Goal: Task Accomplishment & Management: Manage account settings

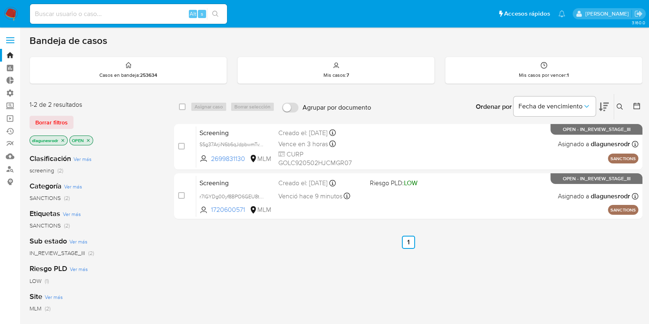
click at [27, 117] on main "3.160.0" at bounding box center [324, 250] width 649 height 500
click at [35, 124] on span "Borrar filtros" at bounding box center [51, 122] width 32 height 11
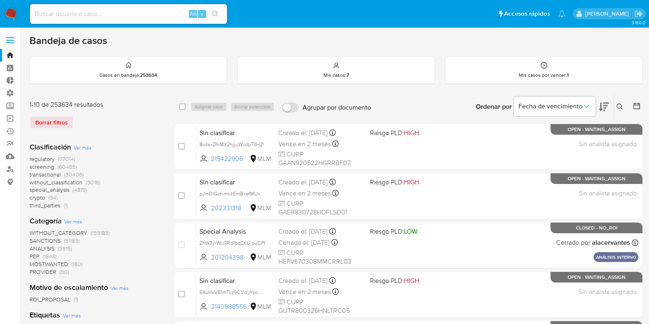
click at [620, 105] on icon at bounding box center [619, 106] width 7 height 7
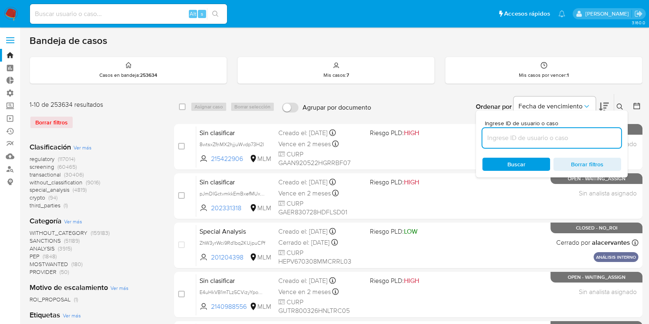
click at [529, 140] on input at bounding box center [551, 138] width 139 height 11
type input "U5IYywHpDmOHwdYfizvJpSLQ"
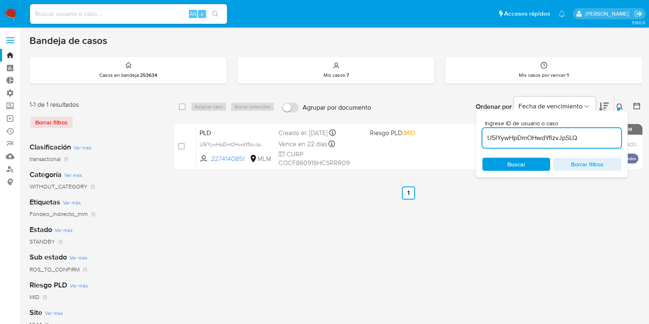
click at [620, 105] on icon at bounding box center [619, 106] width 7 height 7
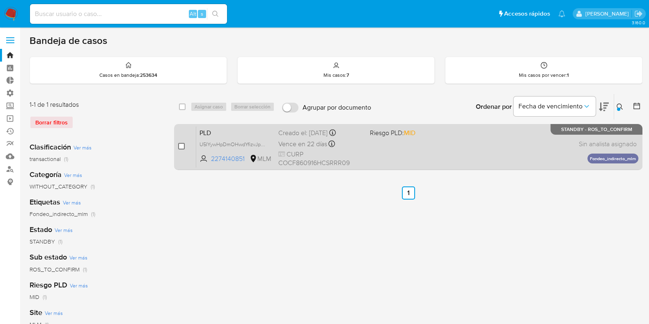
click at [179, 146] on input "checkbox" at bounding box center [181, 146] width 7 height 7
checkbox input "true"
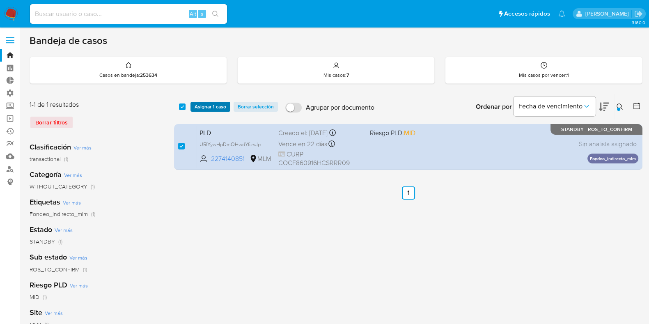
click at [216, 107] on span "Asignar 1 caso" at bounding box center [211, 107] width 32 height 8
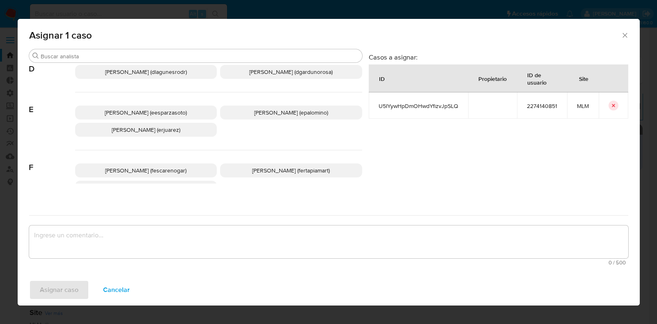
scroll to position [154, 0]
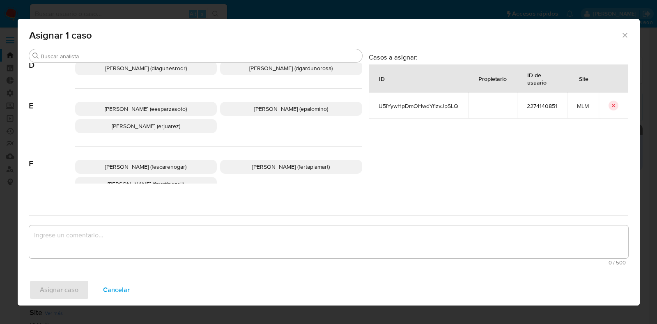
click at [179, 73] on p "Daniela Rosa Lagunes (dlagunesrodr)" at bounding box center [146, 68] width 142 height 14
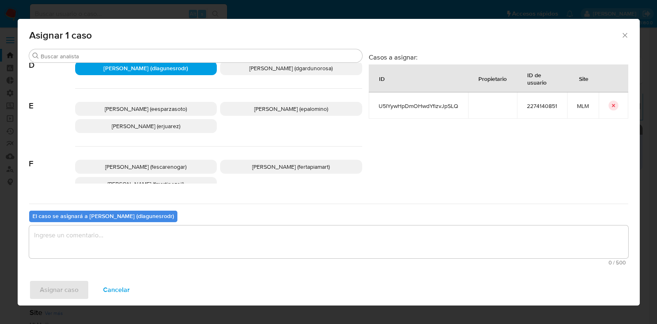
click at [152, 241] on textarea "assign-modal" at bounding box center [328, 241] width 599 height 33
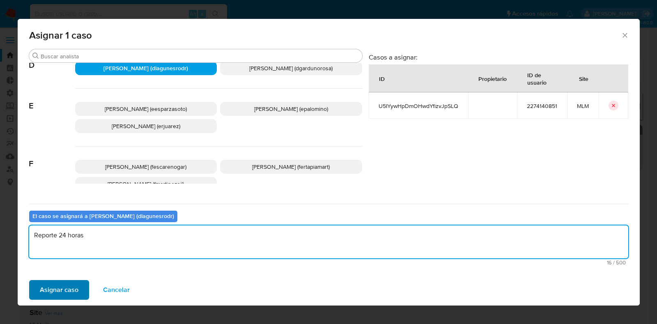
type textarea "Reporte 24 horas"
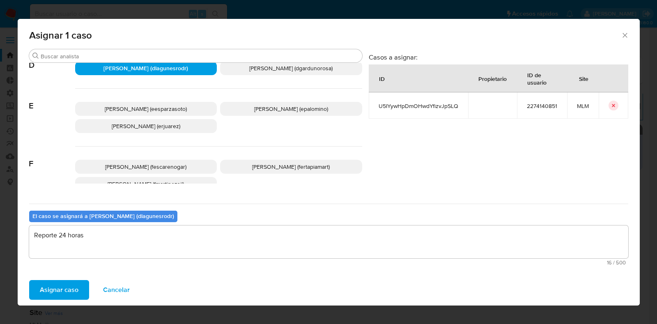
click at [67, 298] on span "Asignar caso" at bounding box center [59, 290] width 39 height 18
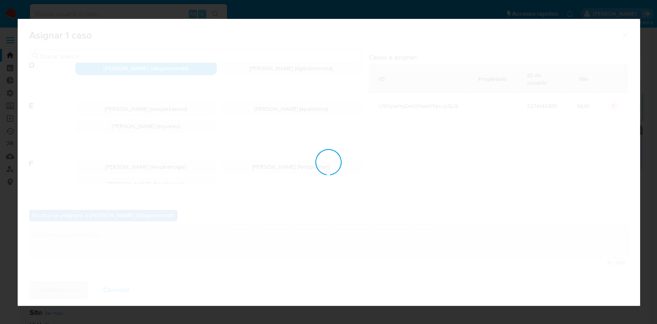
checkbox input "false"
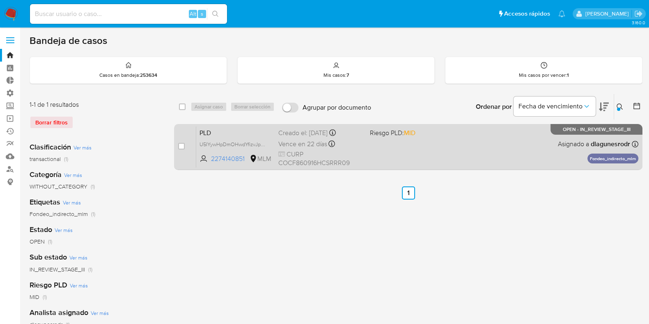
click at [230, 135] on span "PLD" at bounding box center [235, 132] width 72 height 11
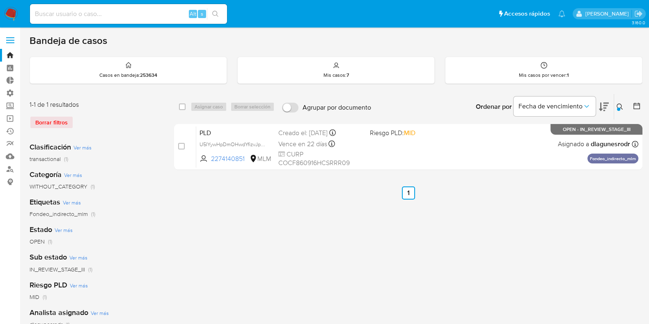
click at [618, 105] on icon at bounding box center [619, 106] width 7 height 7
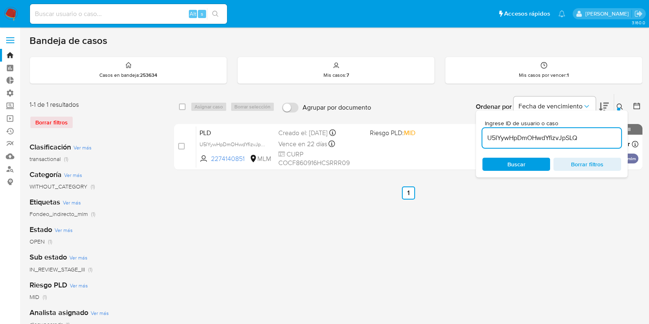
click at [546, 138] on input "U5IYywHpDmOHwdYfizvJpSLQ" at bounding box center [551, 138] width 139 height 11
click at [548, 137] on input "U5IYywHpDmOHwdYfizvJpSLQ" at bounding box center [551, 138] width 139 height 11
type input "z5C1pI4Oq2SjHai6aox1spl5"
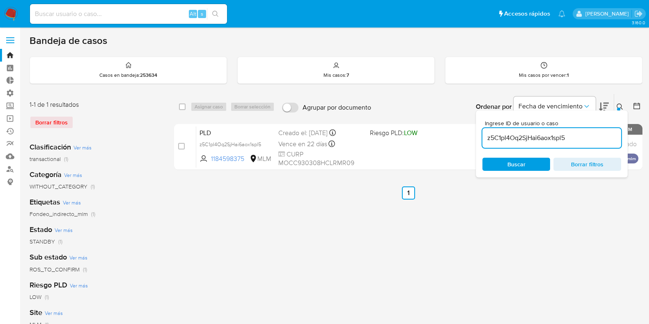
click at [614, 85] on div "Bandeja de casos Casos en bandeja : 253634 Mis casos : 7 Mis casos por vencer :…" at bounding box center [336, 243] width 613 height 419
click at [343, 227] on div "select-all-cases-checkbox Asignar caso Borrar selección Agrupar por documento O…" at bounding box center [408, 274] width 468 height 360
click at [616, 103] on icon at bounding box center [619, 106] width 7 height 7
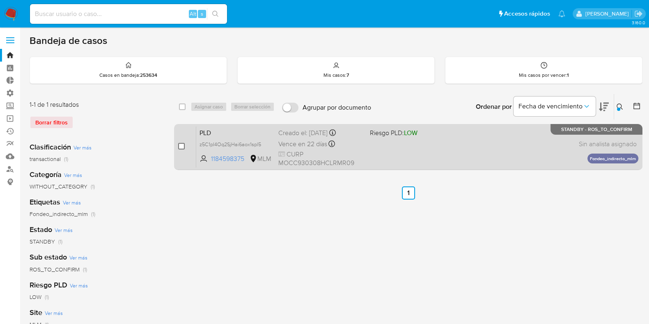
click at [179, 144] on input "checkbox" at bounding box center [181, 146] width 7 height 7
checkbox input "true"
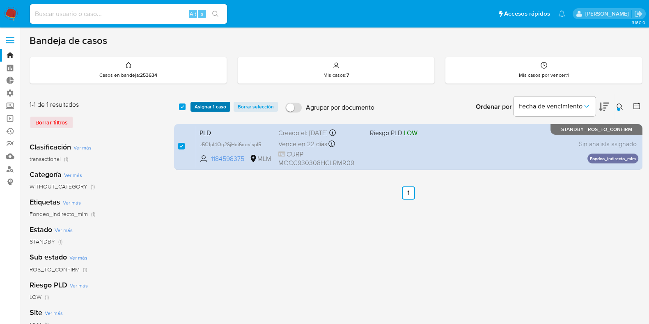
click at [204, 103] on span "Asignar 1 caso" at bounding box center [211, 107] width 32 height 8
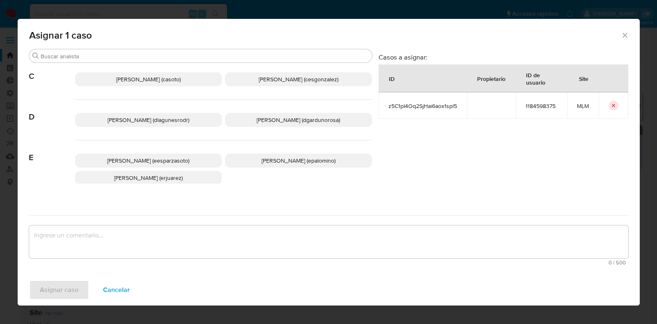
scroll to position [102, 0]
click at [172, 122] on span "Daniela Rosa Lagunes (dlagunesrodr)" at bounding box center [149, 120] width 82 height 8
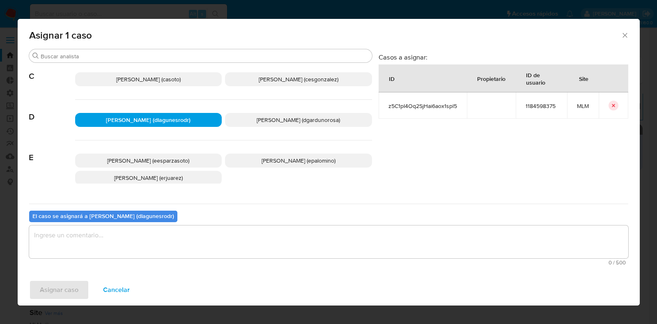
click at [212, 238] on textarea "assign-modal" at bounding box center [328, 241] width 599 height 33
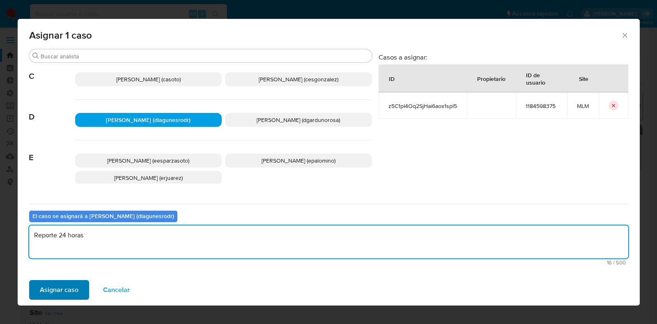
type textarea "Reporte 24 horas"
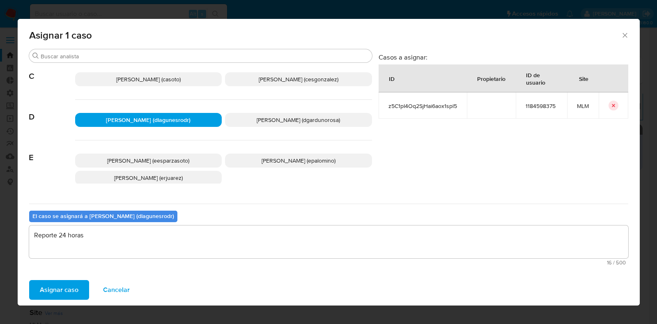
click at [57, 289] on span "Asignar caso" at bounding box center [59, 290] width 39 height 18
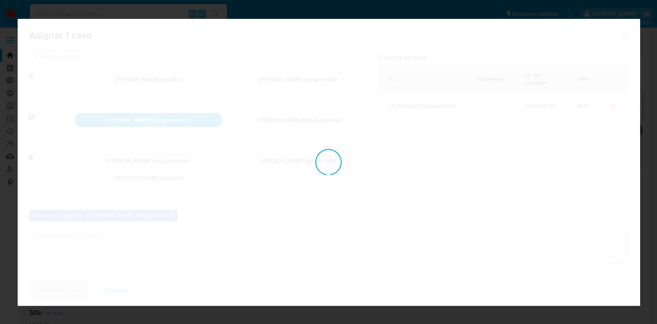
checkbox input "false"
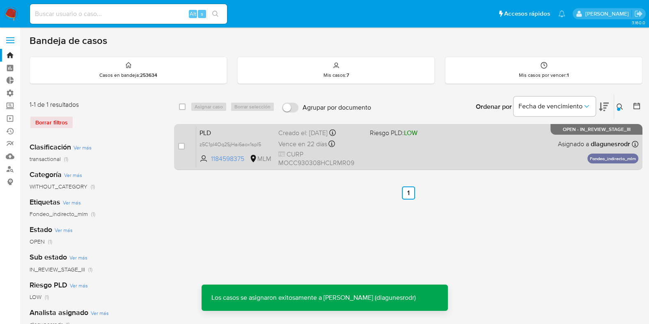
click at [257, 131] on span "PLD" at bounding box center [235, 132] width 72 height 11
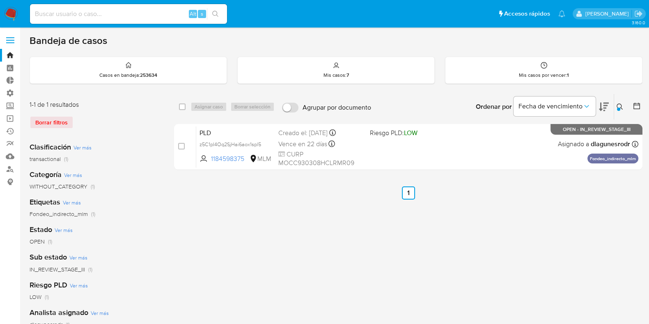
click at [623, 105] on button at bounding box center [621, 107] width 14 height 10
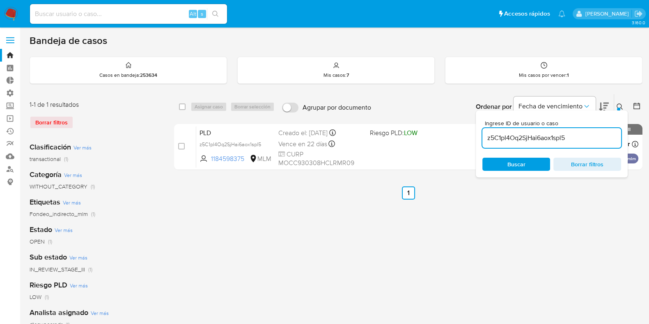
click at [535, 137] on input "z5C1pI4Oq2SjHai6aox1spl5" at bounding box center [551, 138] width 139 height 11
type input "qjjhCiESthKnMsMXAasaN03Q"
click at [622, 103] on icon at bounding box center [619, 106] width 7 height 7
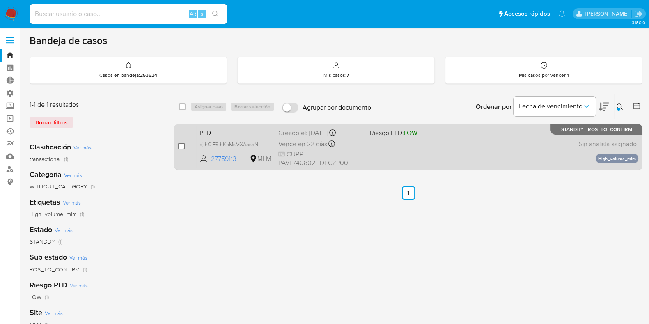
click at [183, 143] on input "checkbox" at bounding box center [181, 146] width 7 height 7
checkbox input "true"
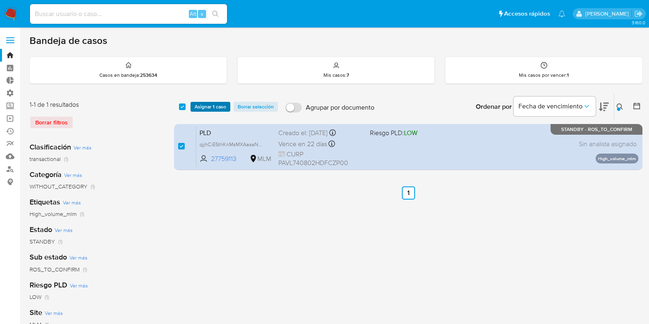
click at [204, 107] on span "Asignar 1 caso" at bounding box center [211, 107] width 32 height 8
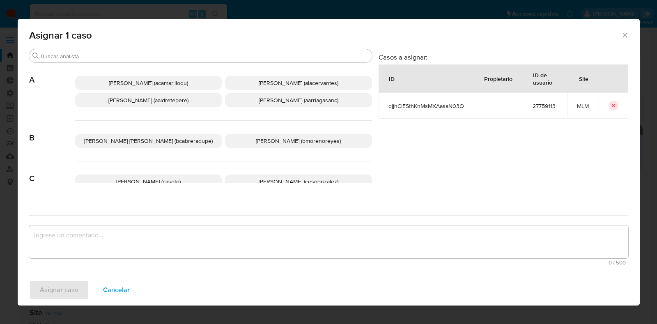
click at [170, 235] on textarea "assign-modal" at bounding box center [328, 241] width 599 height 33
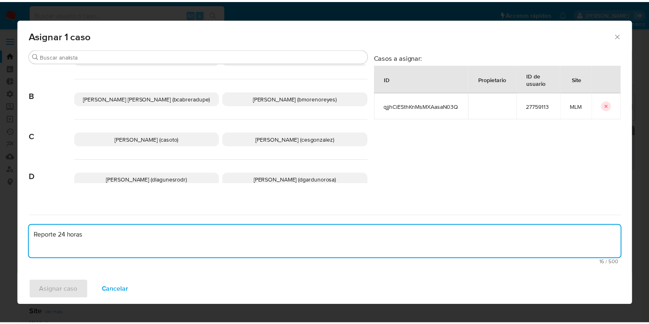
scroll to position [102, 0]
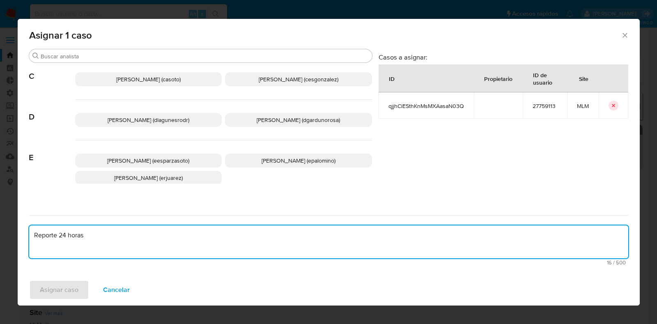
type textarea "Reporte 24 horas"
click at [130, 122] on span "Daniela Rosa Lagunes (dlagunesrodr)" at bounding box center [149, 120] width 82 height 8
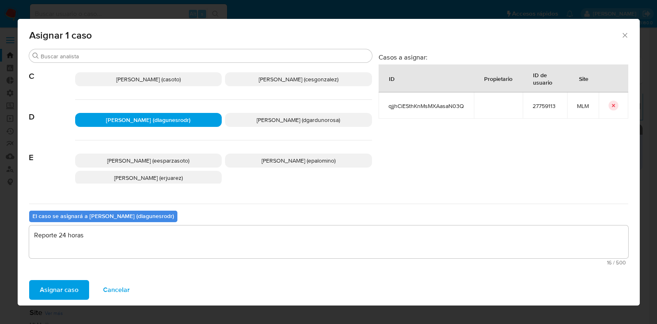
click at [64, 295] on span "Asignar caso" at bounding box center [59, 290] width 39 height 18
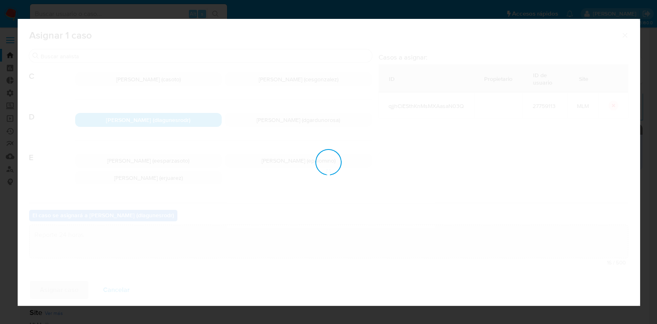
checkbox input "false"
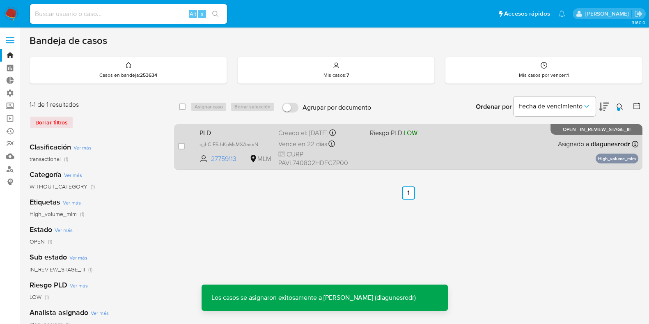
click at [578, 147] on span "Asignado a dlagunesrodr" at bounding box center [594, 144] width 72 height 9
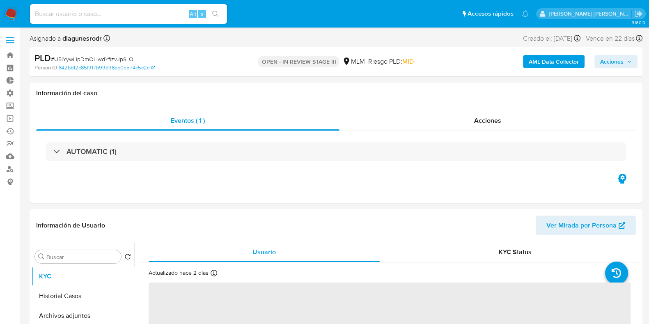
click at [620, 63] on span "Acciones" at bounding box center [611, 61] width 23 height 13
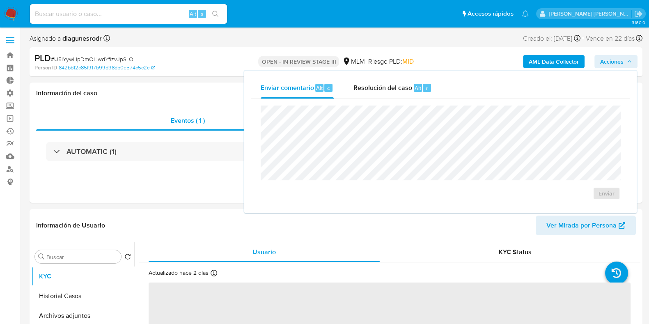
select select "10"
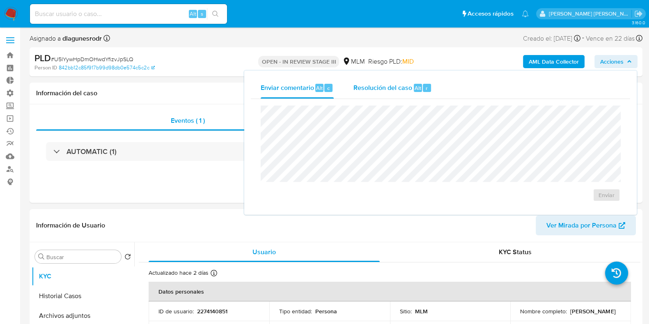
click at [388, 89] on span "Resolución del caso" at bounding box center [382, 87] width 59 height 9
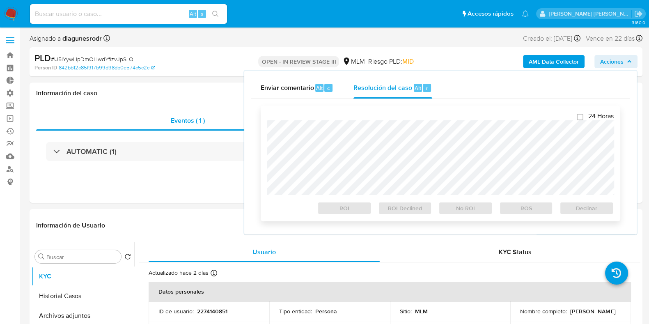
checkbox input "true"
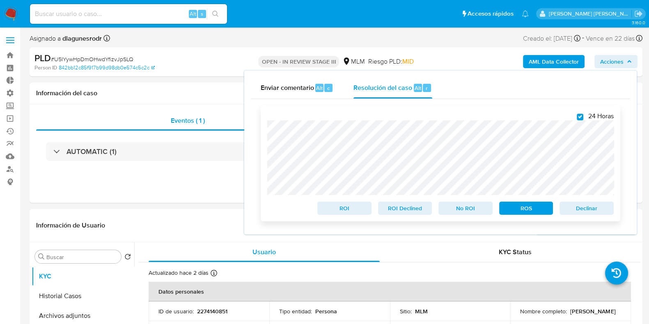
click at [529, 206] on span "ROS" at bounding box center [526, 207] width 43 height 11
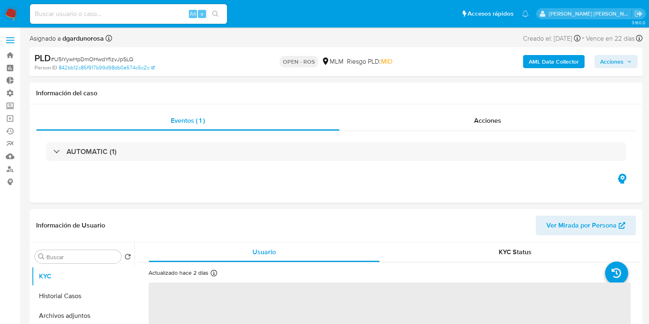
select select "10"
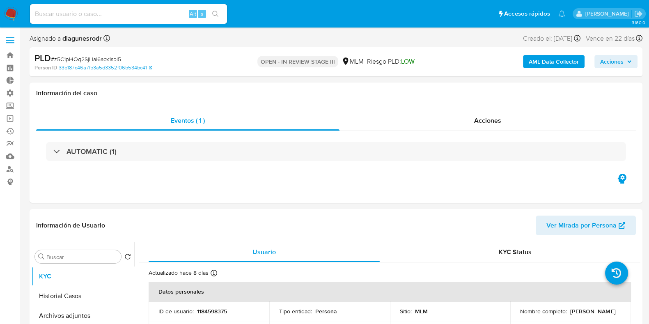
click at [624, 66] on span "Acciones" at bounding box center [616, 61] width 32 height 11
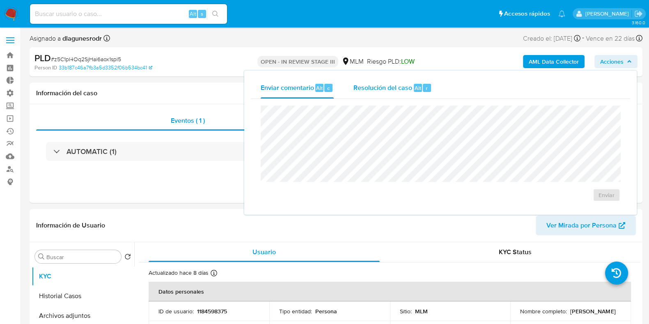
click at [391, 88] on span "Resolución del caso" at bounding box center [382, 87] width 59 height 9
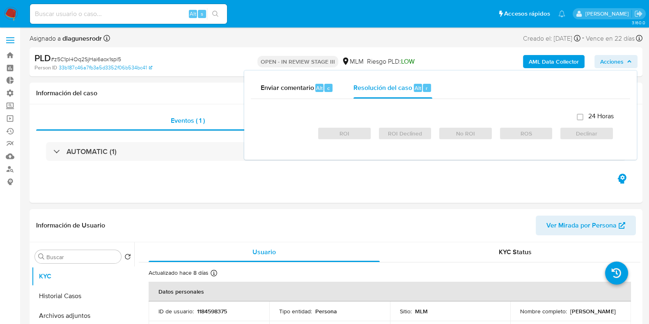
checkbox input "true"
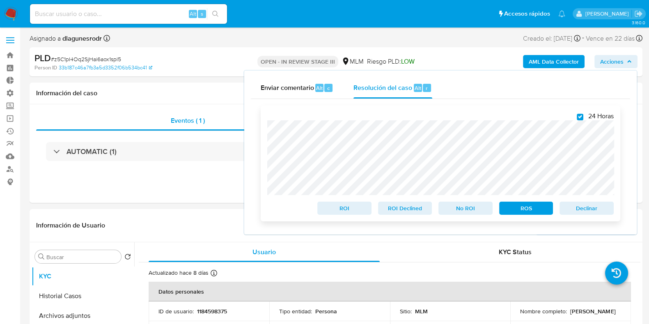
click at [514, 206] on span "ROS" at bounding box center [526, 207] width 43 height 11
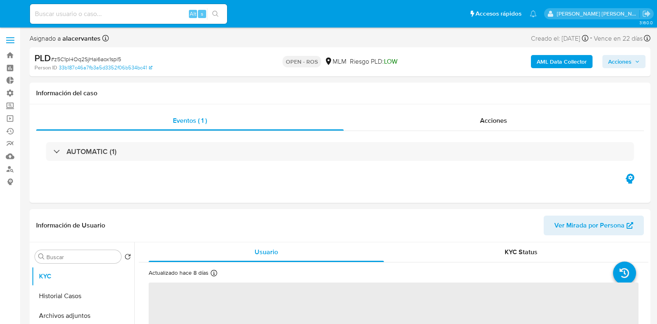
select select "10"
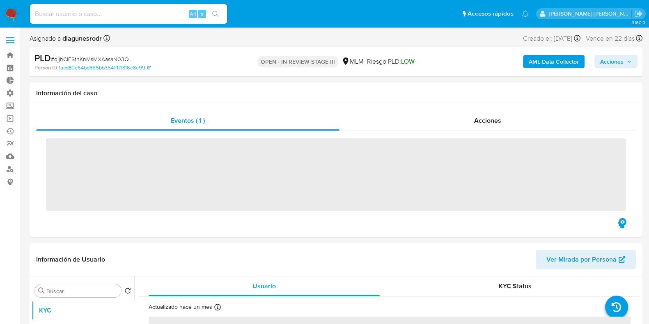
click at [612, 57] on span "Acciones" at bounding box center [611, 61] width 23 height 13
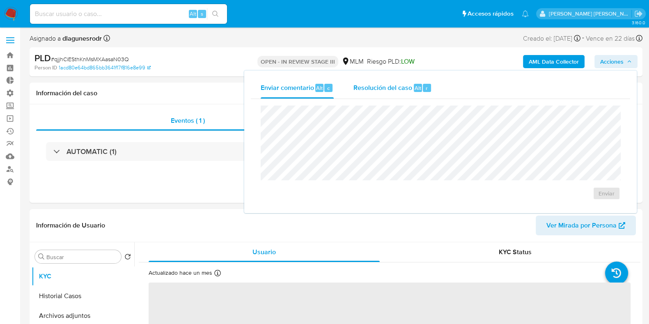
select select "10"
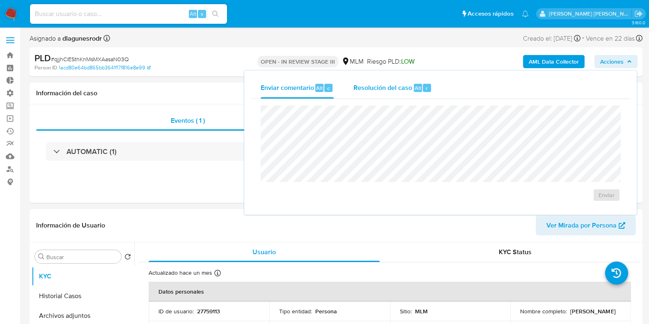
click at [396, 86] on span "Resolución del caso" at bounding box center [382, 87] width 59 height 9
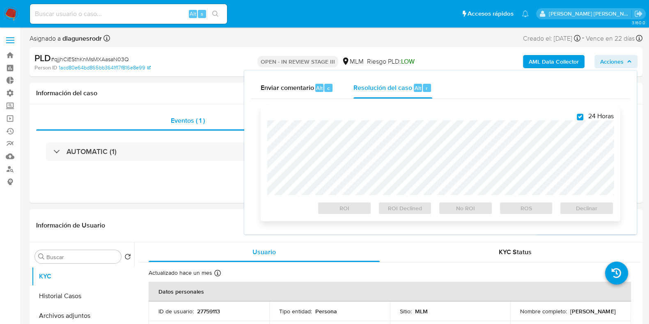
checkbox input "true"
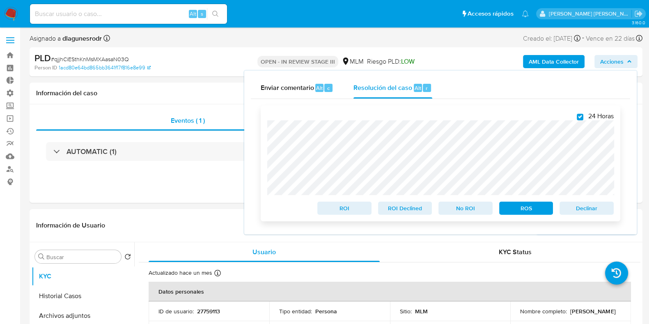
click at [518, 209] on span "ROS" at bounding box center [526, 207] width 43 height 11
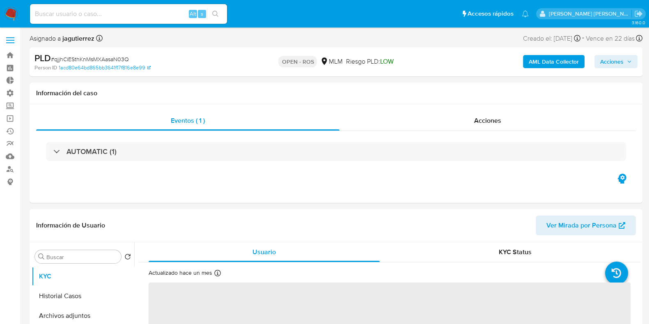
select select "10"
